Goal: Navigation & Orientation: Understand site structure

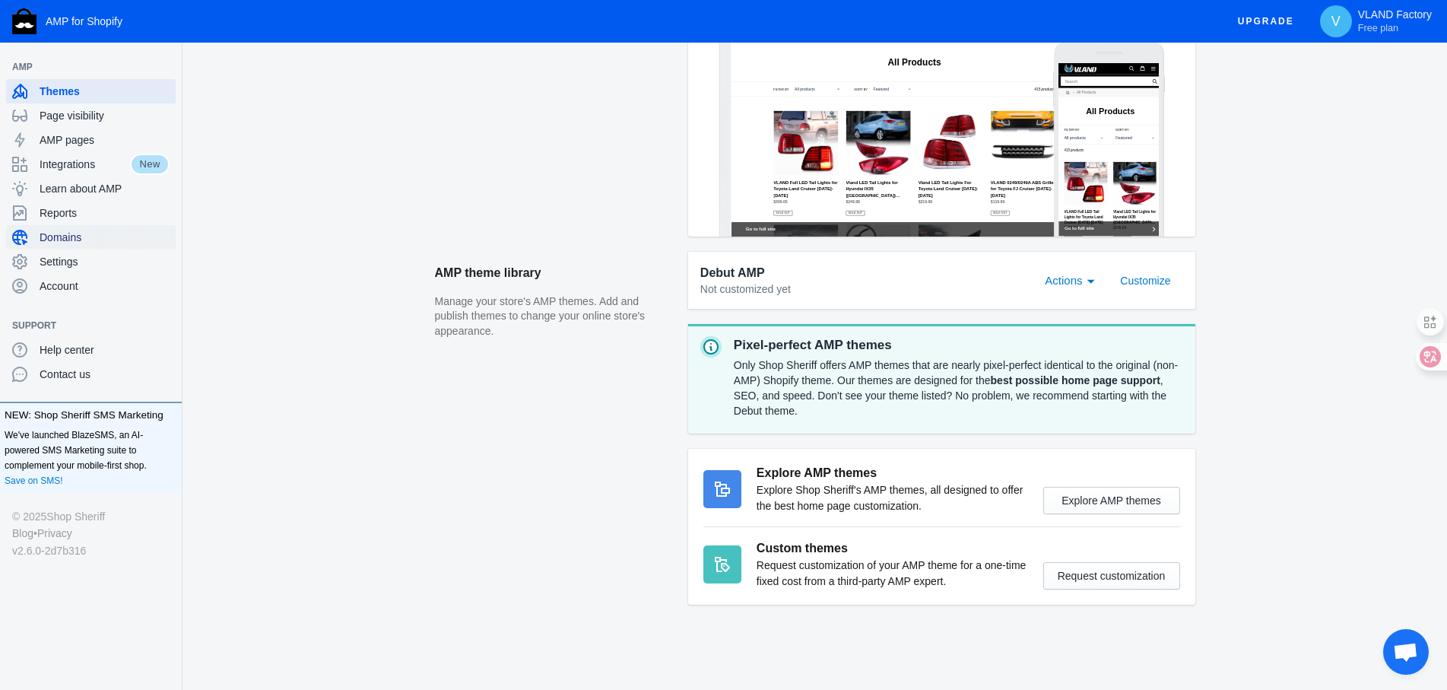
scroll to position [34, 0]
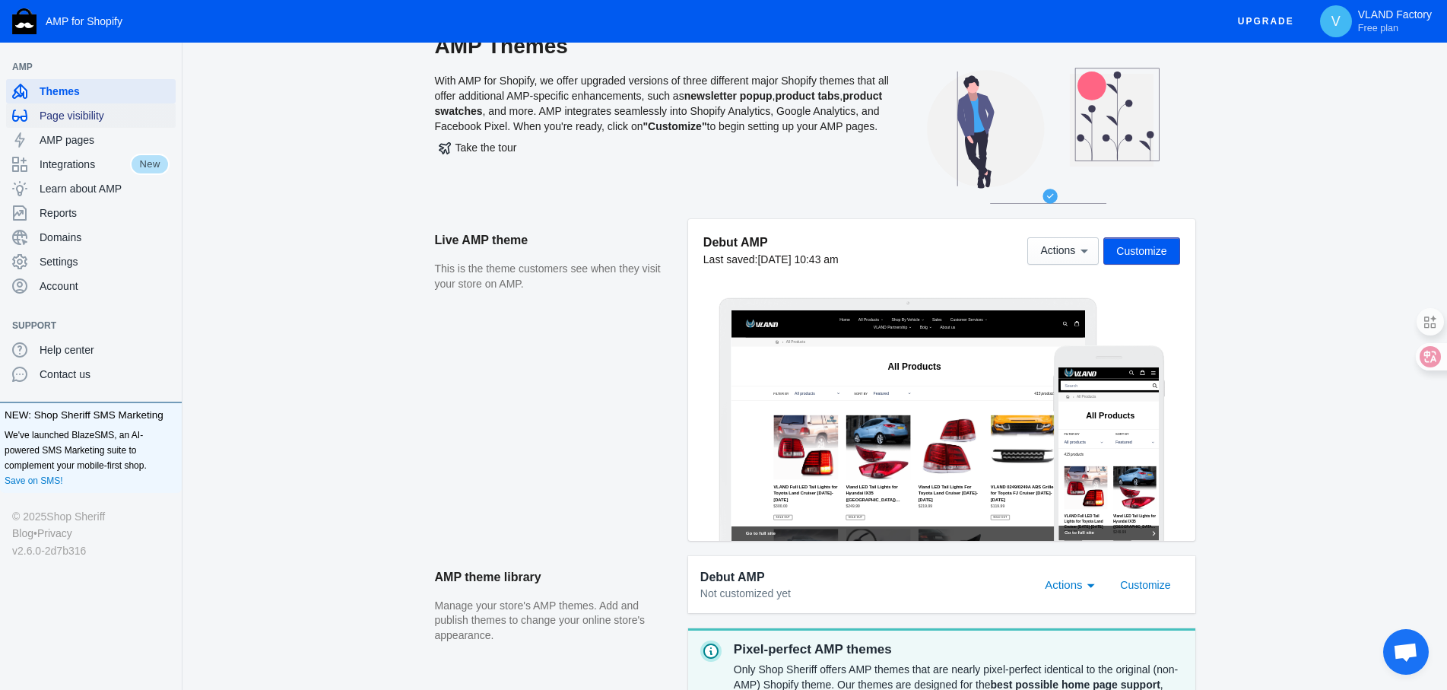
click at [90, 113] on span "Page visibility" at bounding box center [105, 115] width 130 height 15
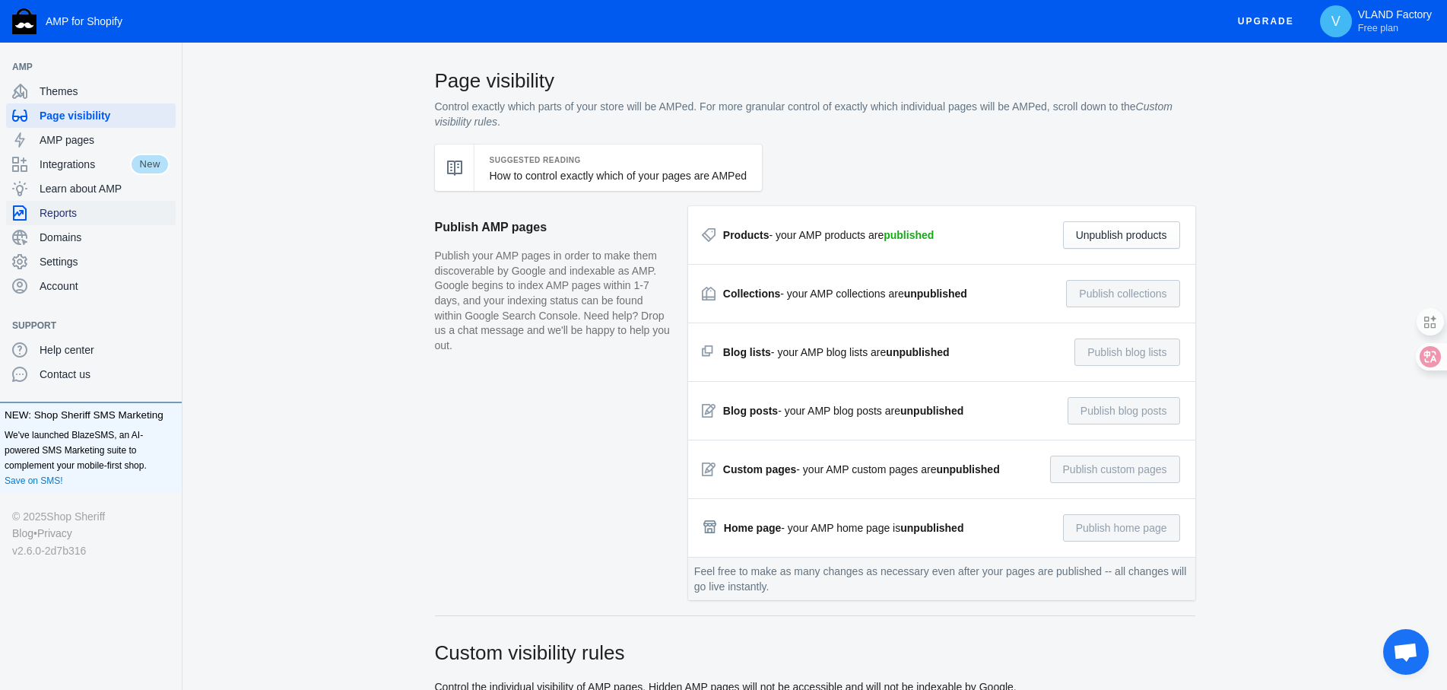
click at [127, 217] on span "Reports" at bounding box center [105, 212] width 130 height 15
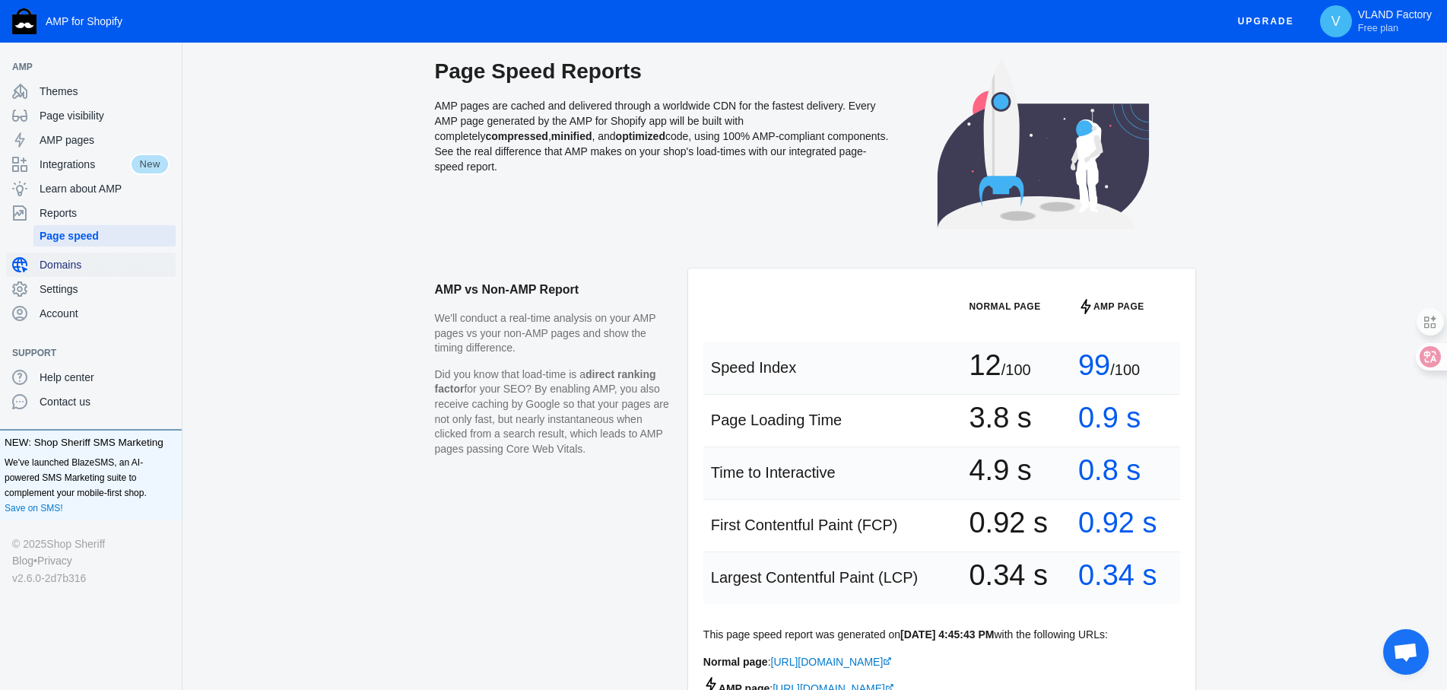
click at [131, 266] on span "Domains" at bounding box center [105, 264] width 130 height 15
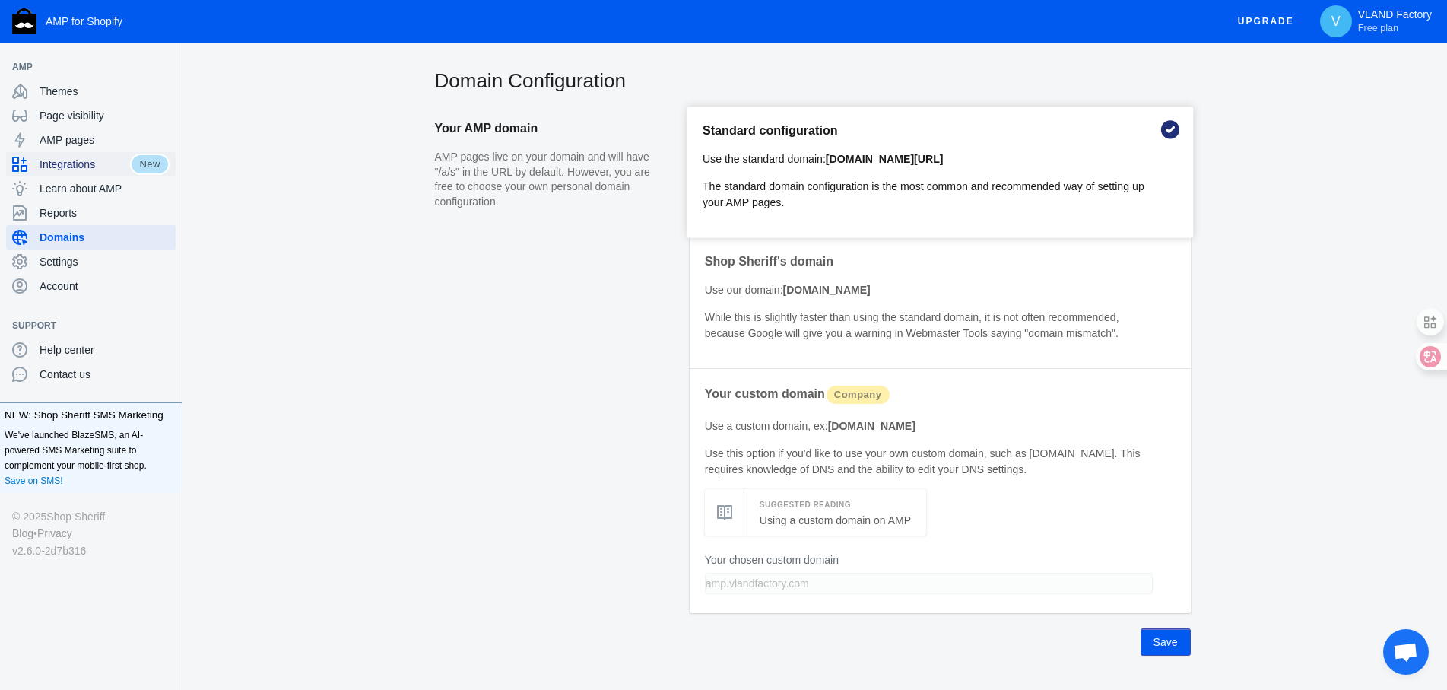
click at [109, 163] on span "Integrations" at bounding box center [85, 164] width 90 height 15
